Goal: Entertainment & Leisure: Consume media (video, audio)

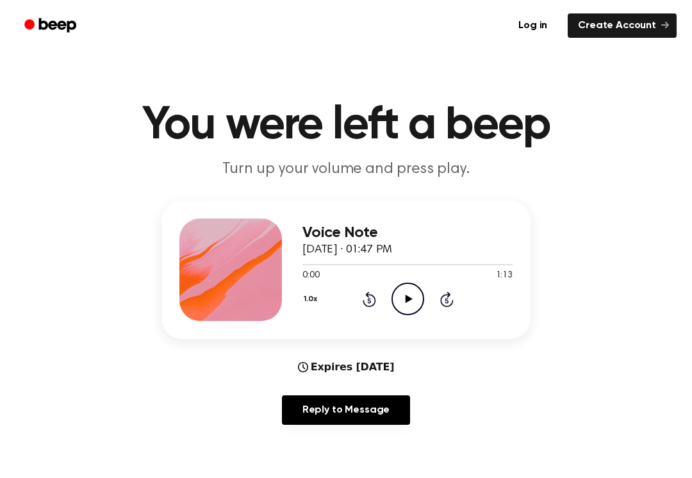
click at [418, 291] on icon "Play Audio" at bounding box center [407, 298] width 33 height 33
click at [369, 287] on div "1.0x Rewind 5 seconds Pause Audio Skip 5 seconds" at bounding box center [407, 298] width 210 height 33
click at [363, 295] on icon "Rewind 5 seconds" at bounding box center [369, 299] width 14 height 17
click at [439, 297] on icon "Skip 5 seconds" at bounding box center [446, 299] width 14 height 17
click at [442, 304] on icon at bounding box center [446, 298] width 13 height 15
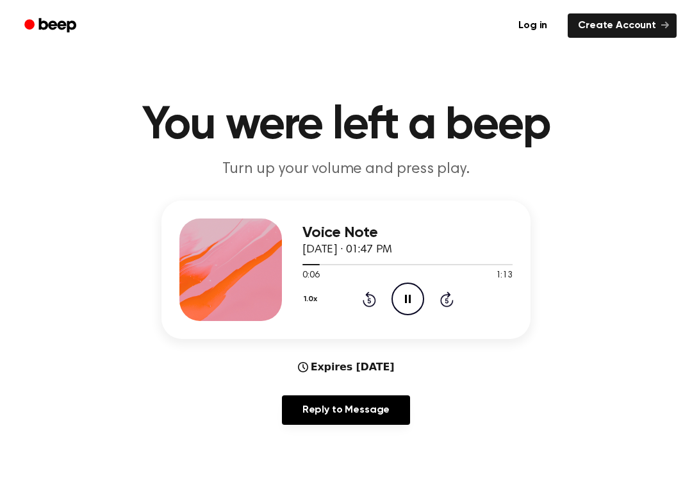
click at [442, 304] on icon at bounding box center [446, 298] width 13 height 15
click at [453, 300] on div "1.0x Rewind 5 seconds Pause Audio Skip 5 seconds" at bounding box center [407, 298] width 210 height 33
click at [451, 305] on icon at bounding box center [446, 298] width 13 height 15
click at [448, 299] on icon at bounding box center [445, 300] width 3 height 5
click at [448, 298] on icon at bounding box center [445, 300] width 3 height 5
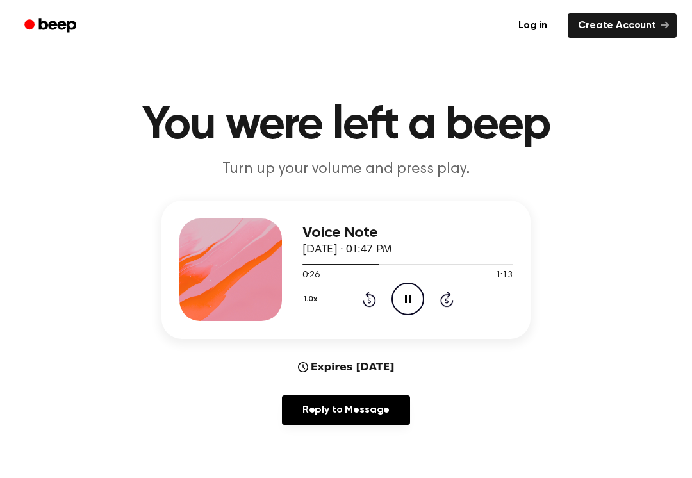
click at [442, 304] on icon at bounding box center [446, 298] width 13 height 15
click at [446, 305] on icon at bounding box center [446, 298] width 13 height 15
click at [448, 311] on div "1.0x Rewind 5 seconds Pause Audio Skip 5 seconds" at bounding box center [407, 298] width 210 height 33
click at [450, 301] on icon "Skip 5 seconds" at bounding box center [446, 299] width 14 height 17
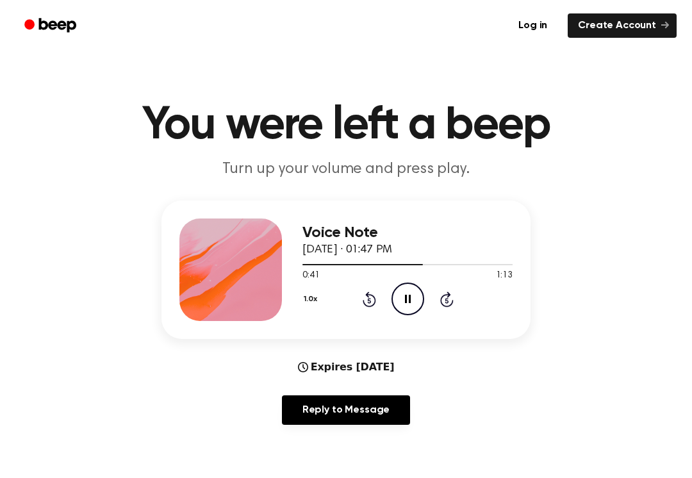
click at [456, 299] on div "1.0x Rewind 5 seconds Pause Audio Skip 5 seconds" at bounding box center [407, 298] width 210 height 33
click at [447, 307] on icon at bounding box center [446, 298] width 13 height 15
click at [445, 299] on icon "Skip 5 seconds" at bounding box center [446, 299] width 14 height 17
click at [455, 295] on div "1.0x Rewind 5 seconds Pause Audio Skip 5 seconds" at bounding box center [407, 298] width 210 height 33
